Goal: Information Seeking & Learning: Learn about a topic

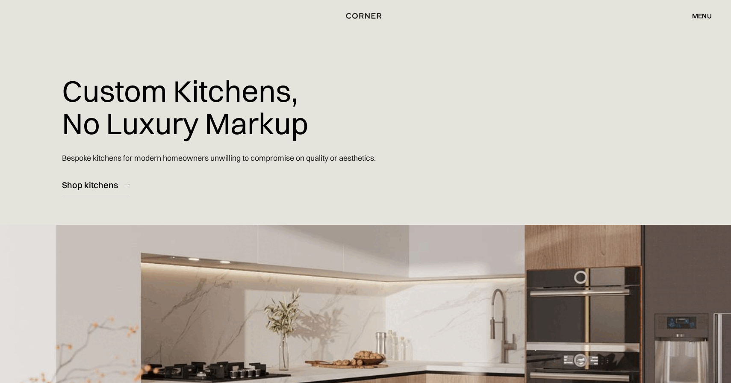
click at [704, 15] on div "menu" at bounding box center [702, 15] width 20 height 7
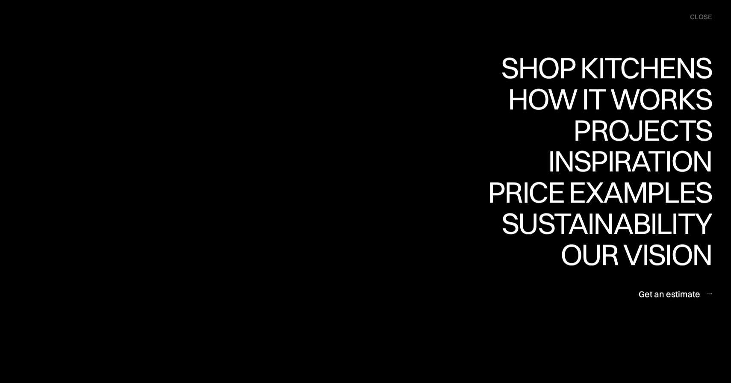
click at [704, 15] on div "menu close" at bounding box center [696, 17] width 30 height 17
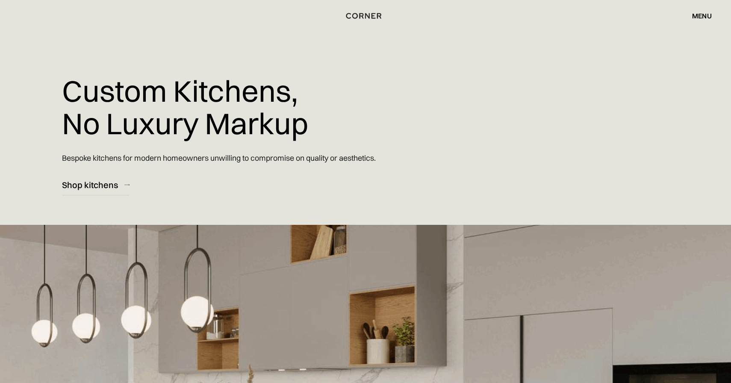
click at [695, 21] on div "menu close" at bounding box center [697, 16] width 28 height 15
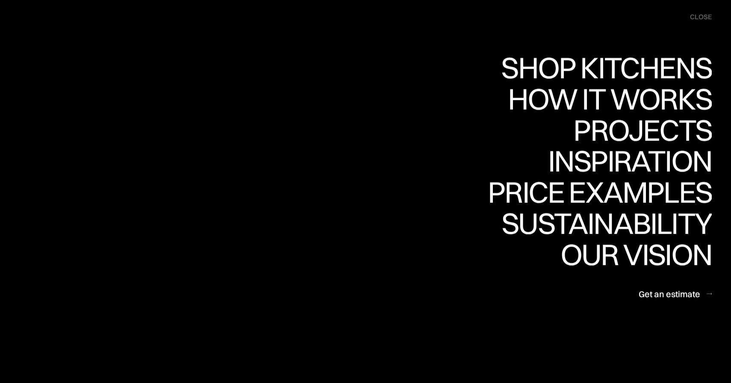
click at [652, 52] on nav "Shop Kitchens Shop Kitchens How it works How it works Projects Projects Inspira…" at bounding box center [365, 191] width 731 height 383
click at [651, 54] on div "Shop Kitchens" at bounding box center [603, 68] width 215 height 30
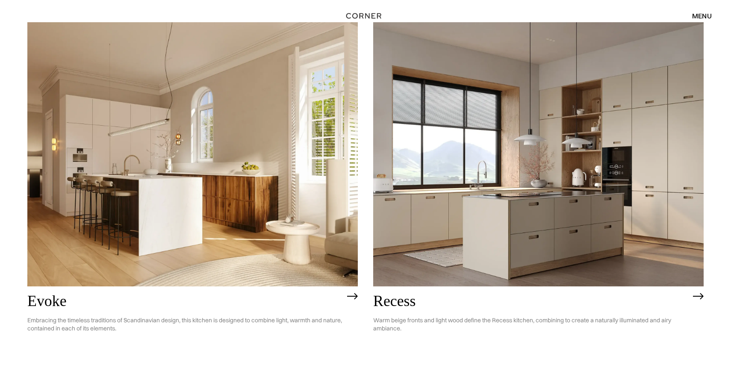
scroll to position [1707, 0]
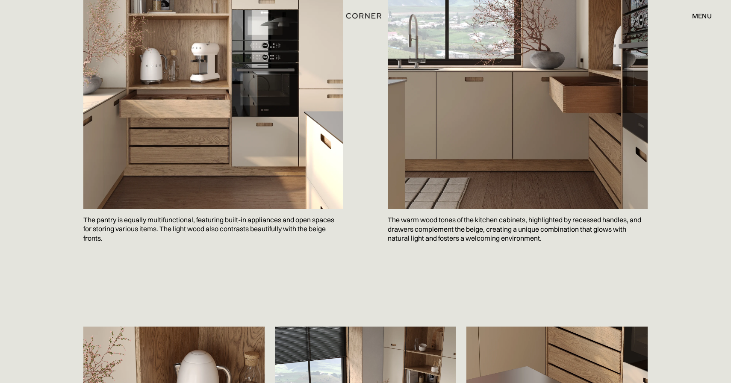
scroll to position [944, 0]
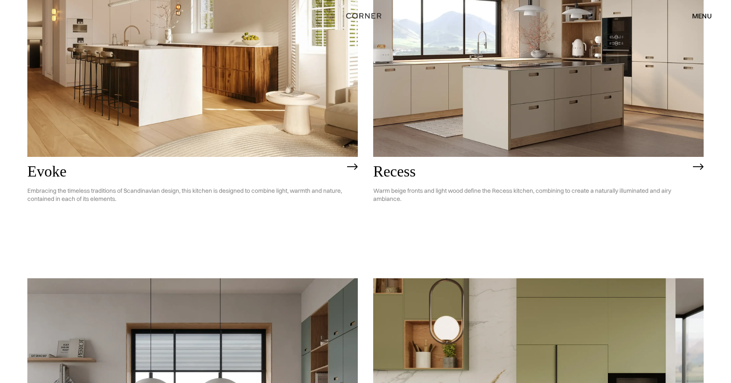
scroll to position [1399, 0]
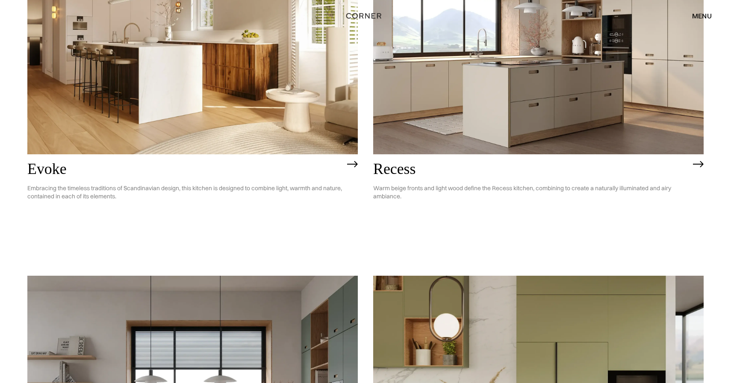
click at [502, 103] on img at bounding box center [538, 22] width 330 height 264
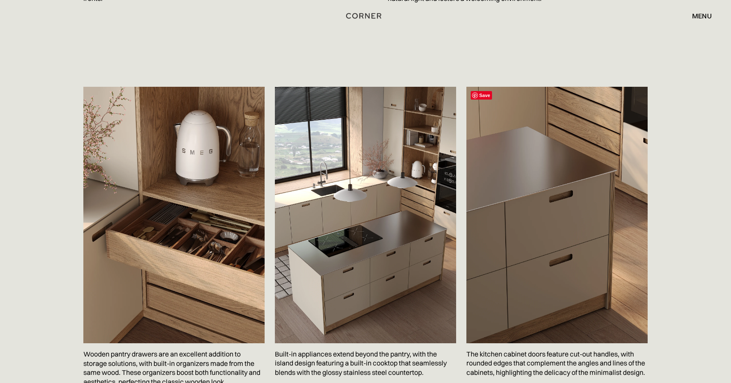
scroll to position [1359, 0]
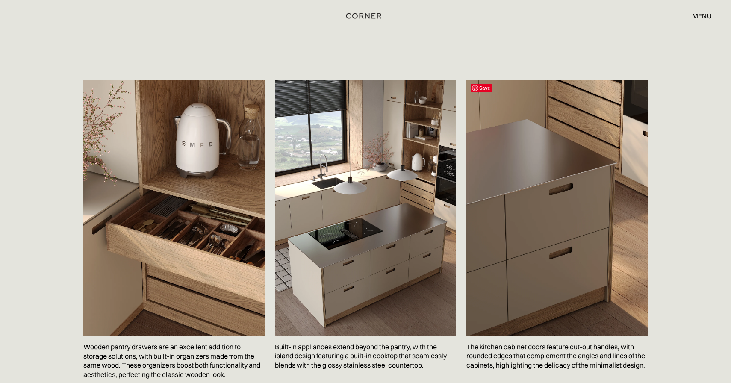
click at [560, 220] on img at bounding box center [556, 207] width 181 height 256
click at [558, 220] on img at bounding box center [556, 207] width 181 height 256
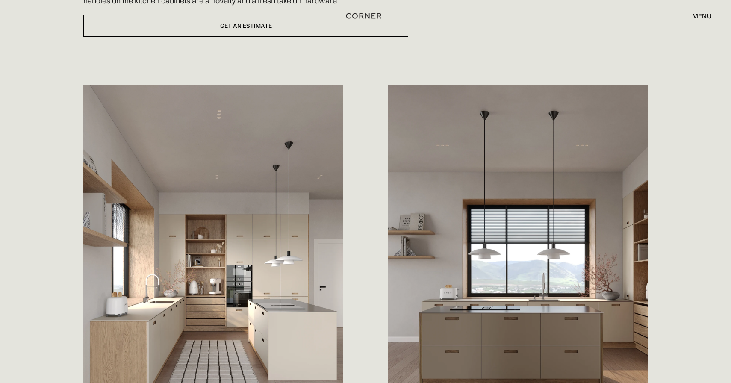
scroll to position [0, 0]
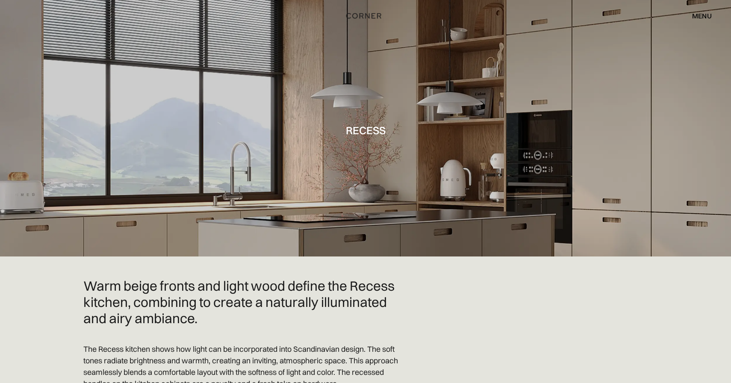
click at [705, 17] on div "menu" at bounding box center [702, 15] width 20 height 7
